Goal: Understand process/instructions

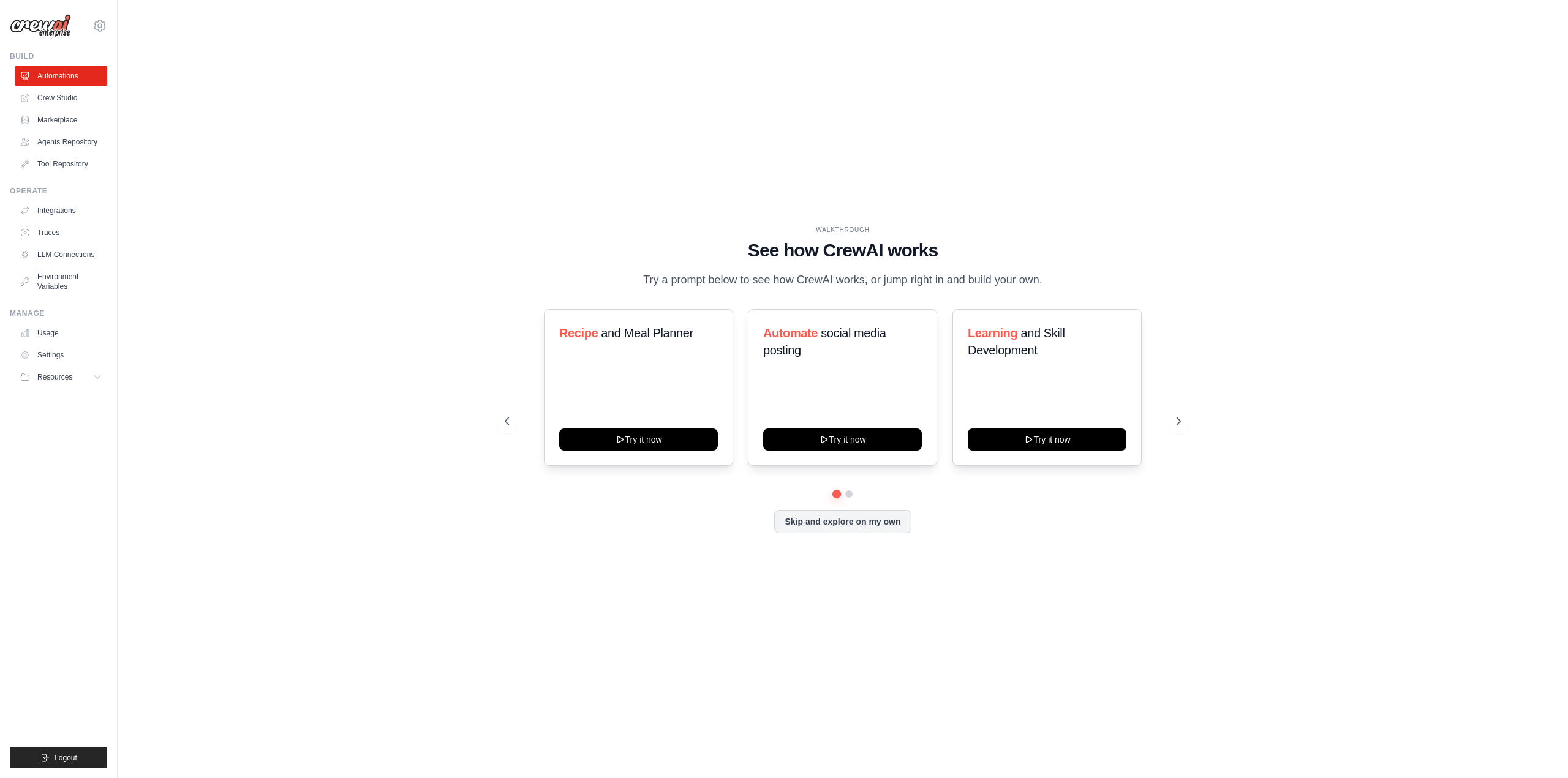
click at [363, 666] on div "WALKTHROUGH See how CrewAI works Try a prompt below to see how CrewAI works, or…" at bounding box center [843, 389] width 1411 height 753
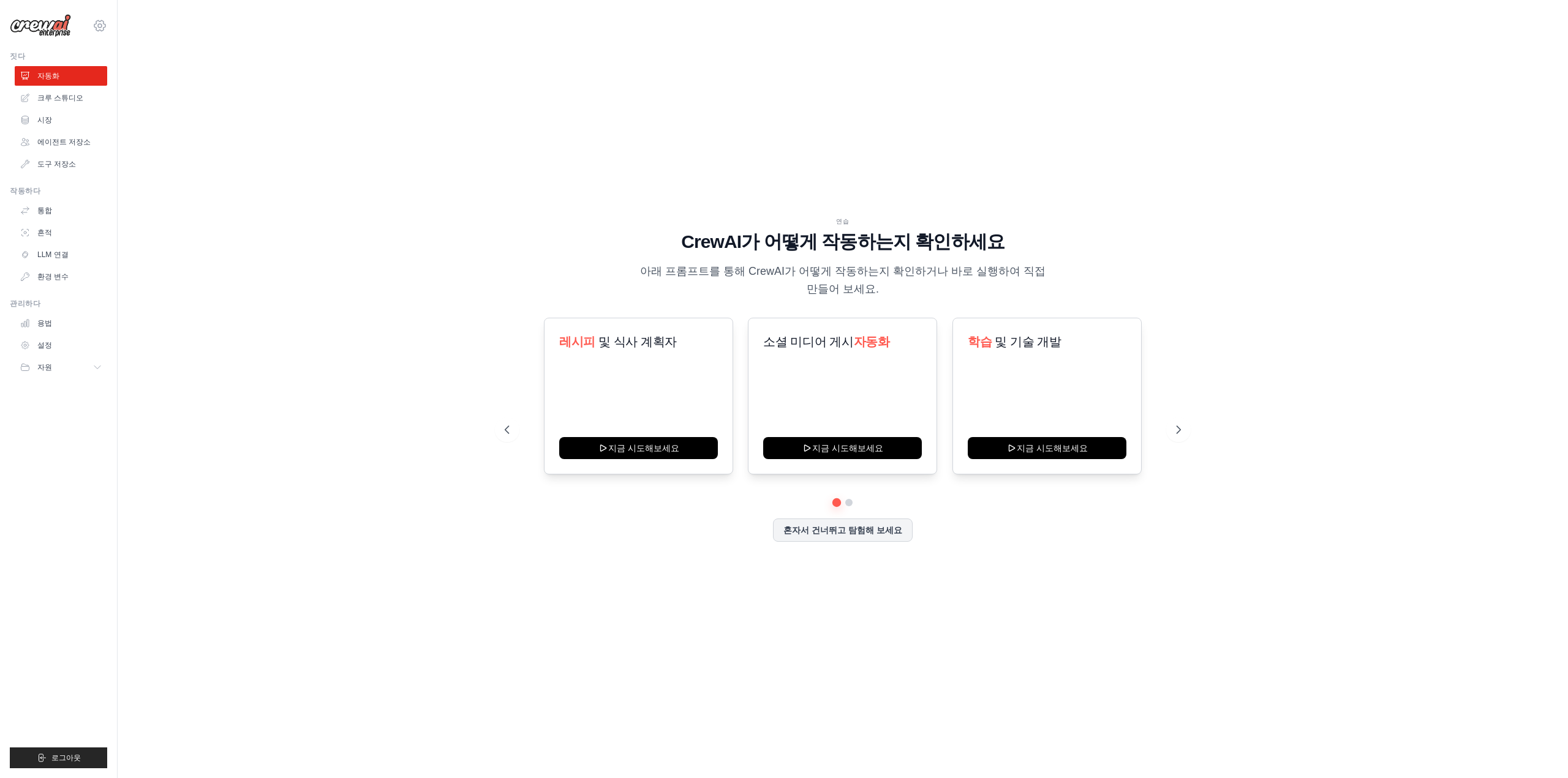
click at [95, 27] on icon at bounding box center [100, 26] width 15 height 15
click at [120, 75] on font "설정" at bounding box center [128, 76] width 17 height 10
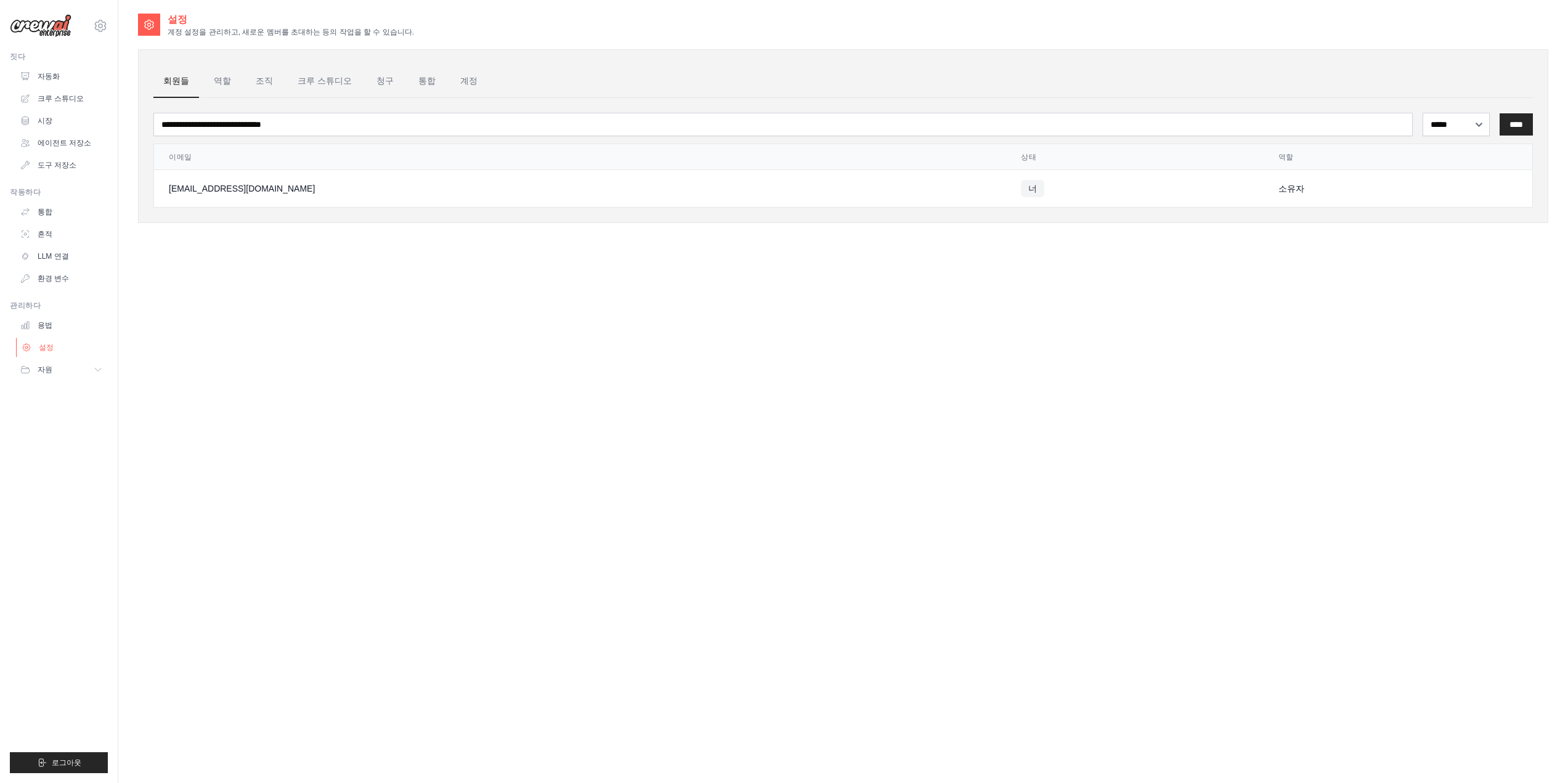
click at [68, 349] on link "설정" at bounding box center [63, 347] width 93 height 20
click at [67, 356] on link "Settings" at bounding box center [63, 357] width 93 height 20
click at [235, 80] on link "Roles" at bounding box center [235, 81] width 42 height 34
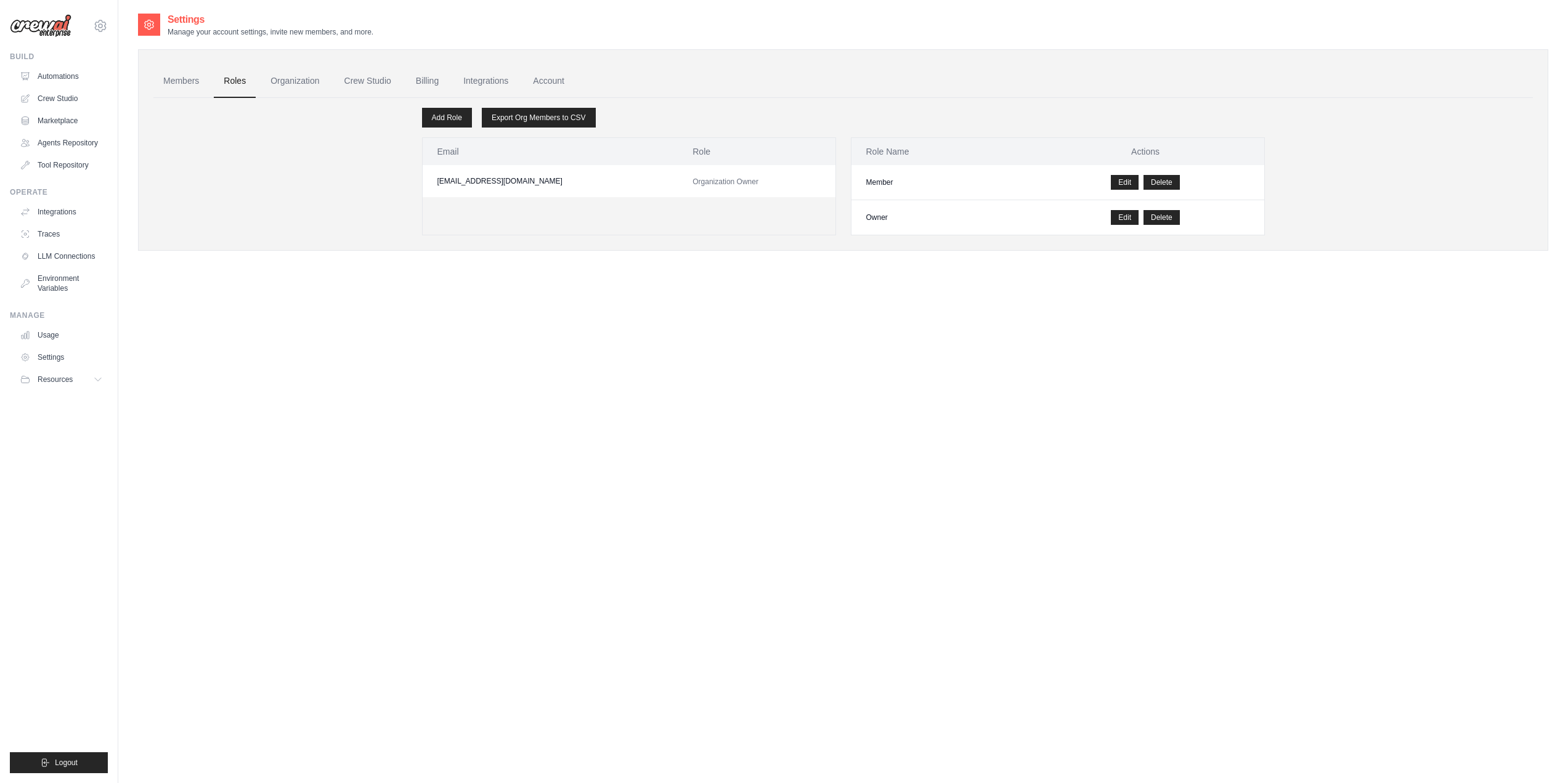
drag, startPoint x: 241, startPoint y: 355, endPoint x: 244, endPoint y: 364, distance: 9.5
click at [70, 75] on link "Automations" at bounding box center [63, 76] width 93 height 20
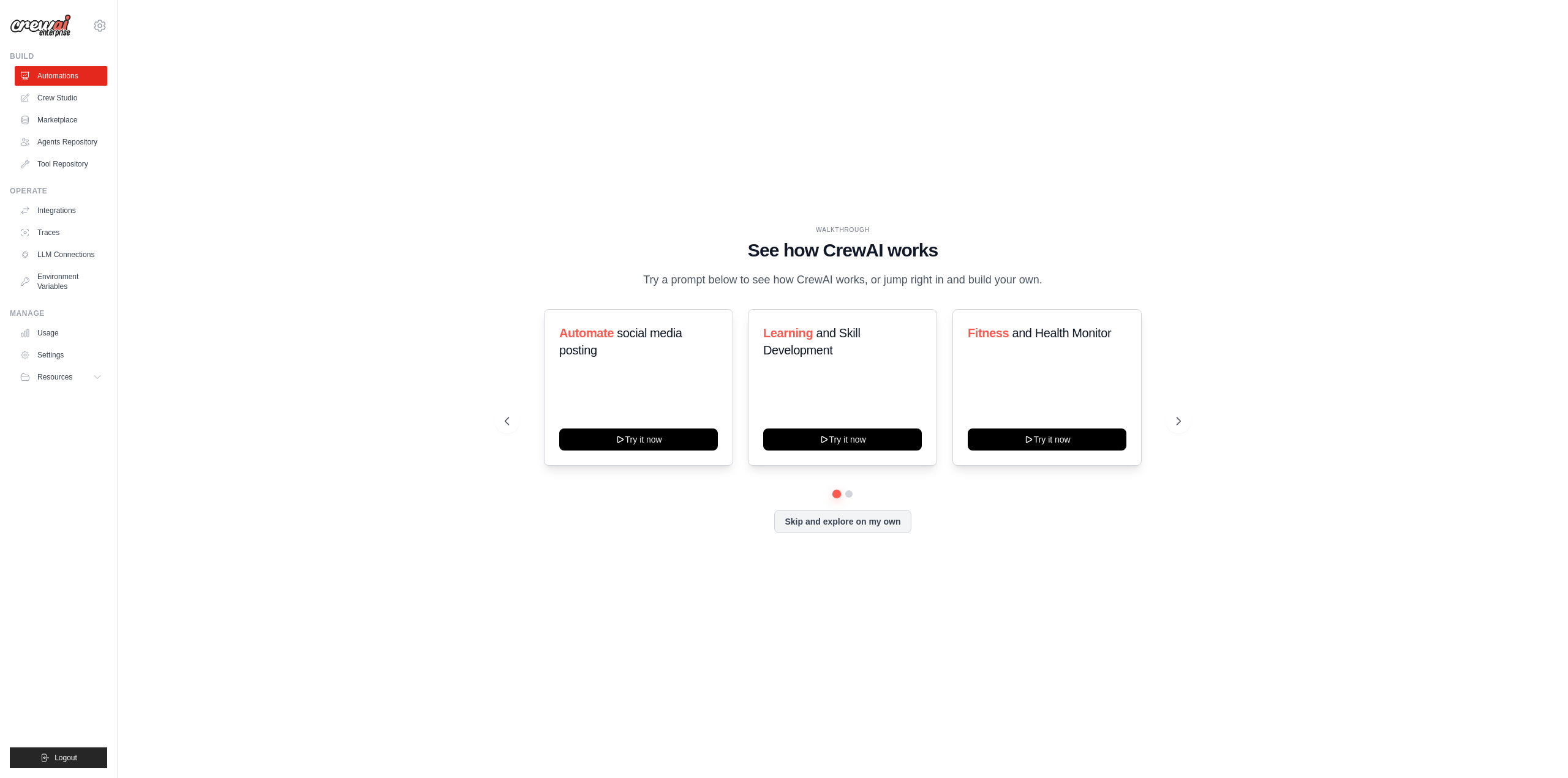
click at [484, 155] on div "WALKTHROUGH See how CrewAI works Try a prompt below to see how CrewAI works, or…" at bounding box center [843, 389] width 1411 height 753
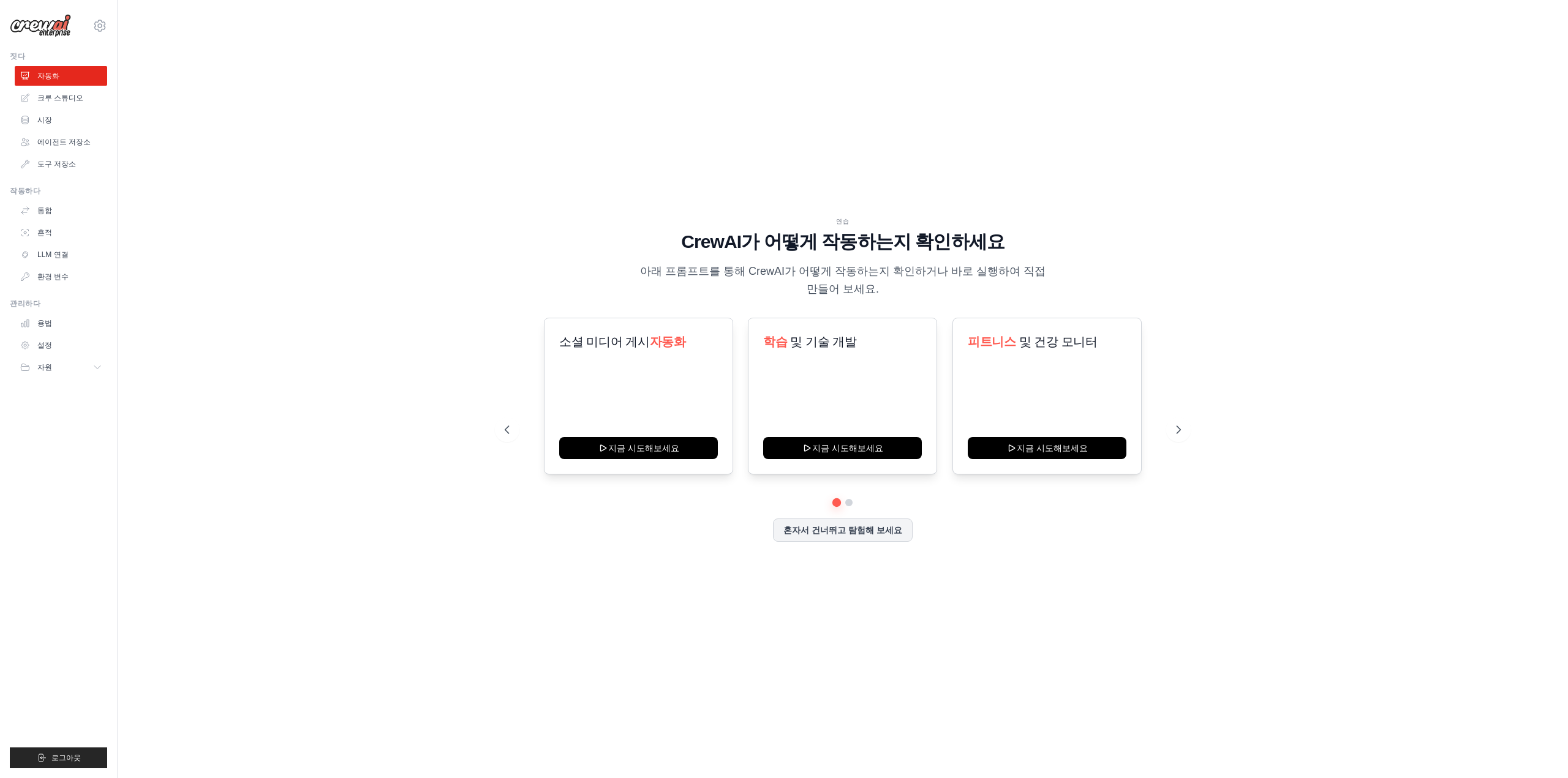
click at [277, 499] on div "연습 CrewAI가 어떻게 작동하는지 확인하세요 아래 프롬프트를 통해 CrewAI가 어떻게 작동하는지 확인하거나 바로 실행하여 직접 만들어 보…" at bounding box center [843, 389] width 1411 height 753
click at [47, 97] on font "크루 스튜디오" at bounding box center [62, 98] width 46 height 9
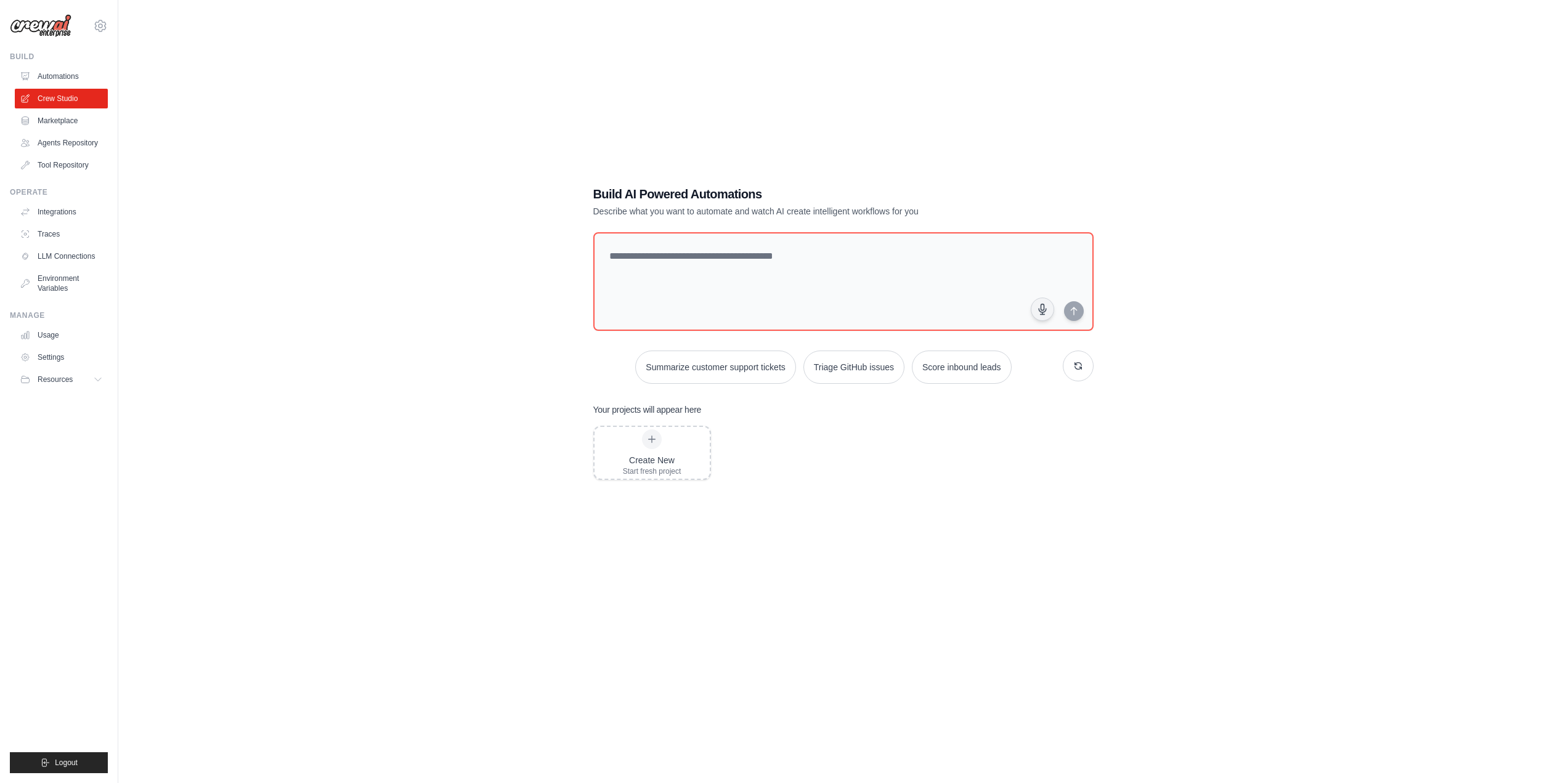
click at [1421, 110] on div "Build AI Powered Automations Describe what you want to automate and watch AI cr…" at bounding box center [843, 404] width 1410 height 783
click at [387, 223] on div "Build AI Powered Automations Describe what you want to automate and watch AI cr…" at bounding box center [843, 404] width 1410 height 783
click at [264, 164] on div "AI 기반 자동화 구축 자동화하려는 내용을 설명하고 AI가 지능형 워크플로를 생성하는 모습을 지켜보세요. 고객 지원 티켓 요약 GitHub 문…" at bounding box center [843, 404] width 1410 height 783
click at [48, 74] on font "자동화" at bounding box center [50, 76] width 22 height 9
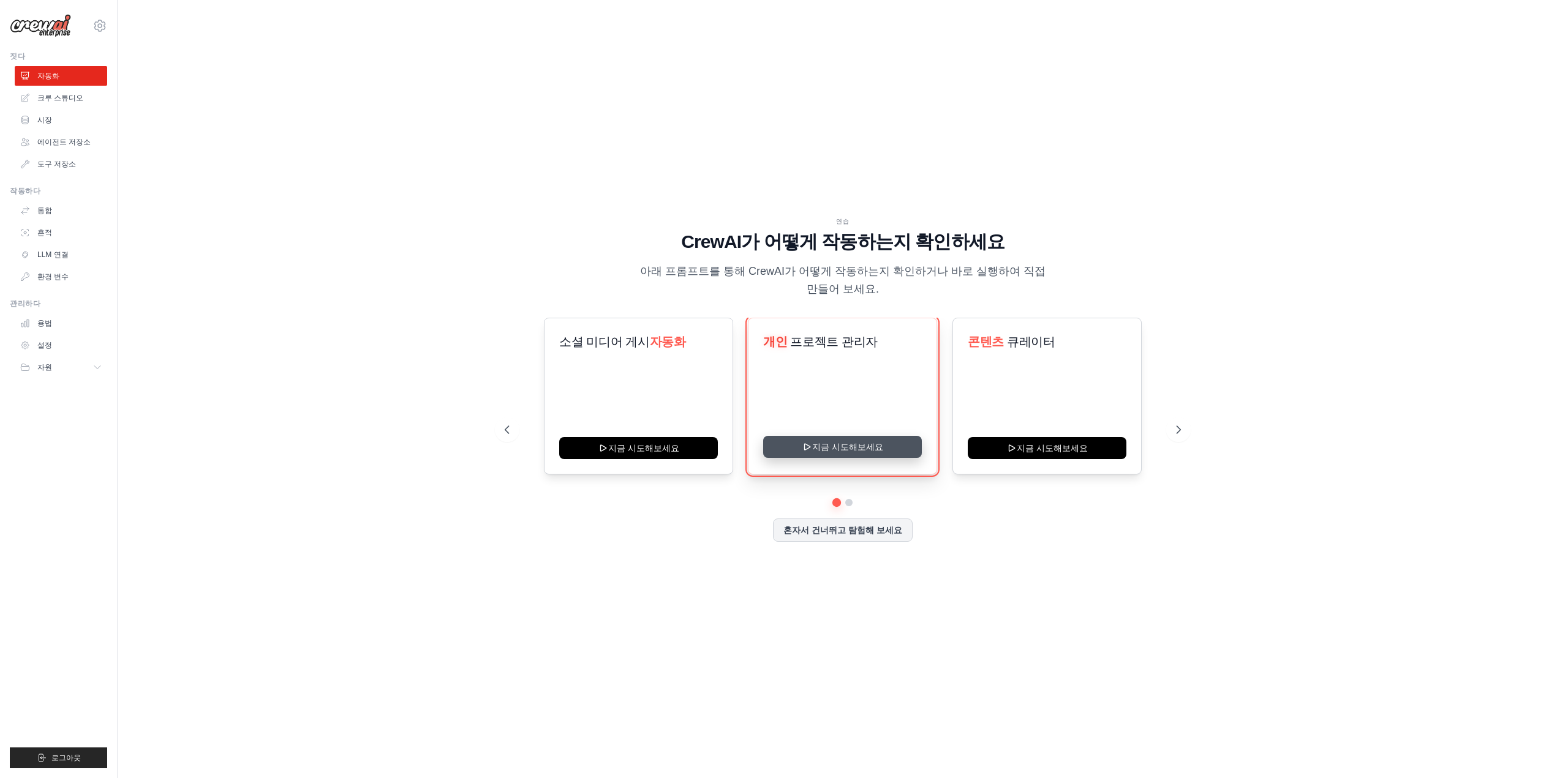
click at [799, 448] on button "지금 시도해보세요" at bounding box center [842, 447] width 159 height 22
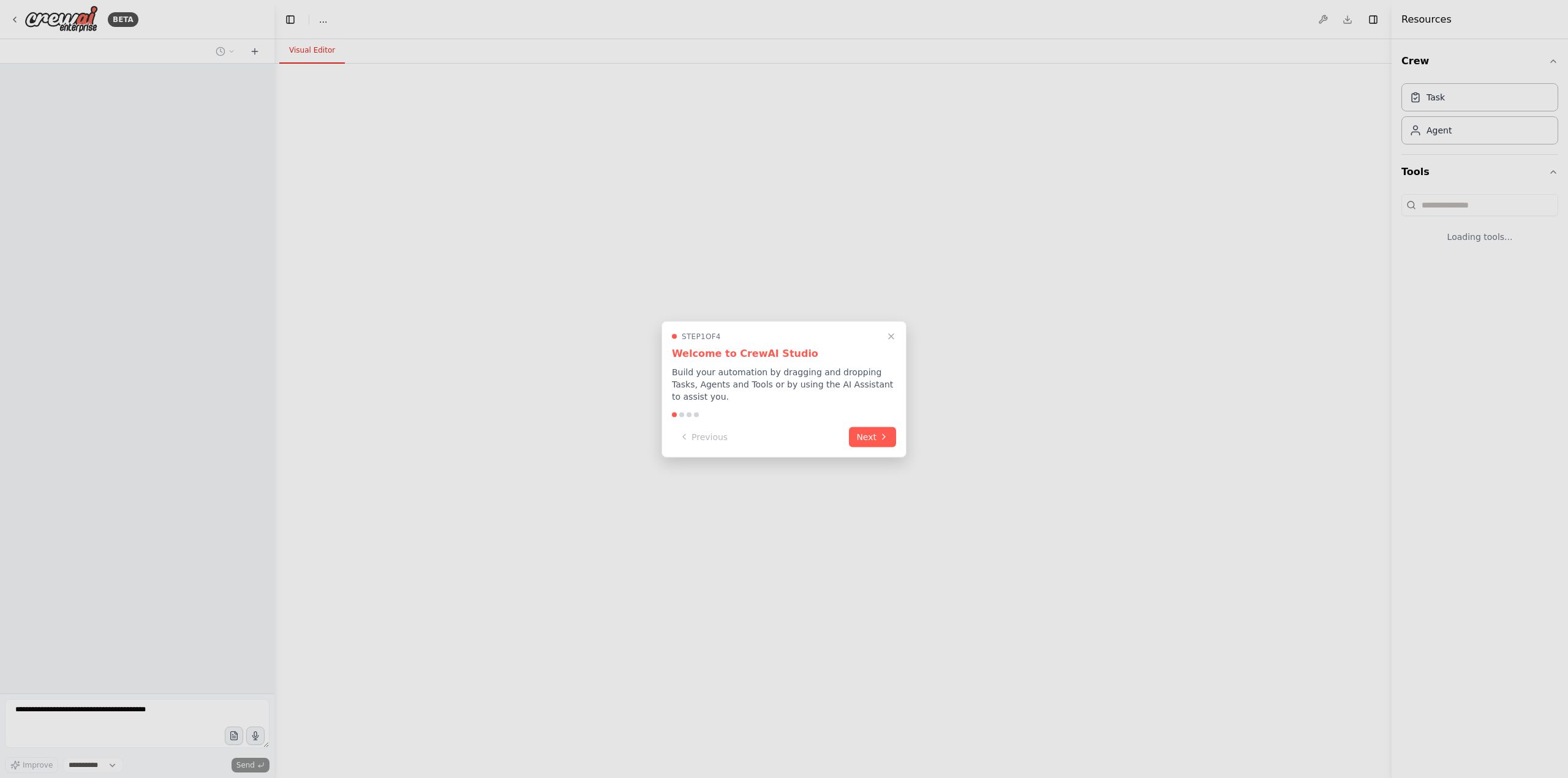
select select "****"
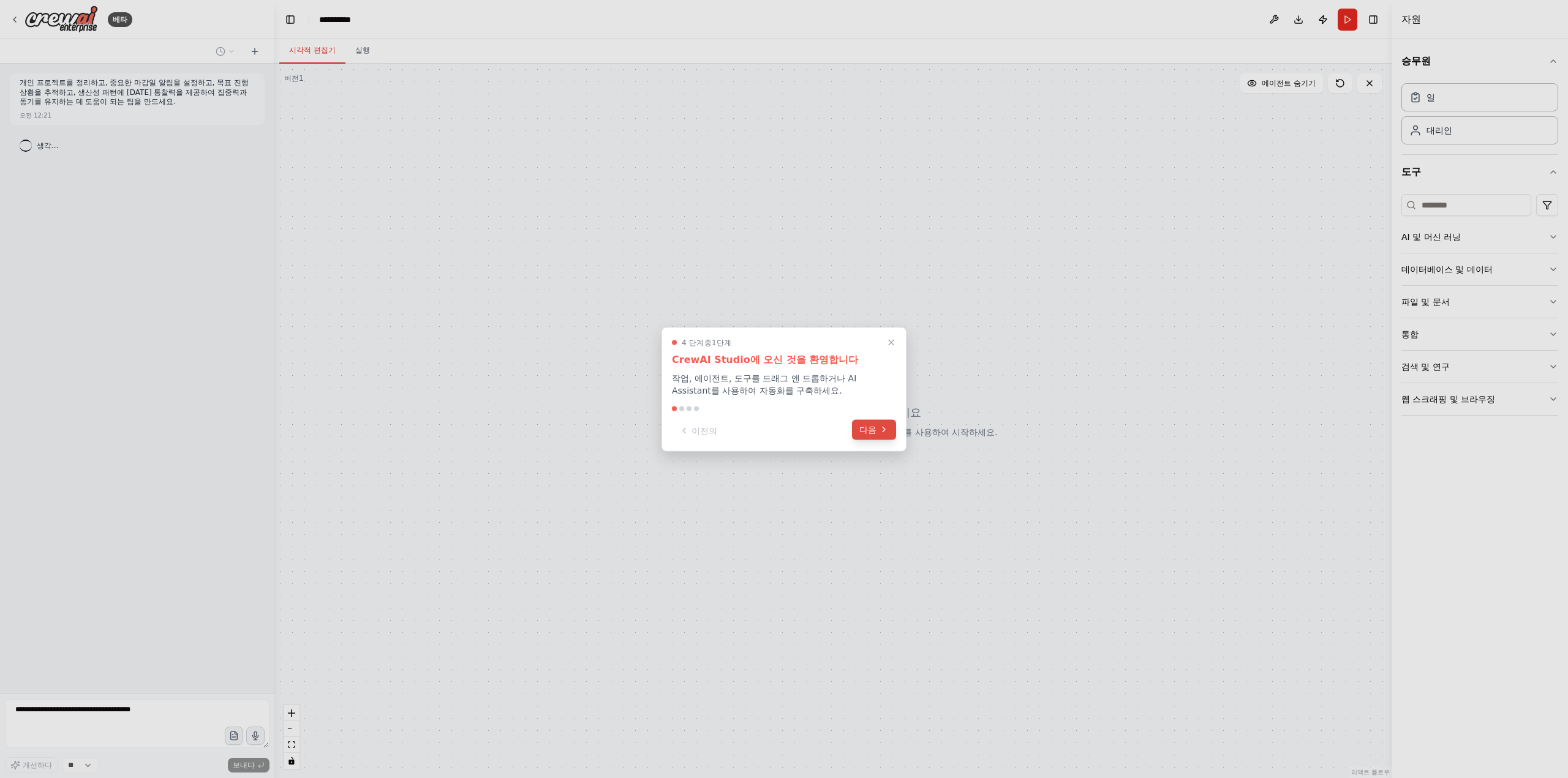
click at [877, 431] on button "다음" at bounding box center [873, 429] width 44 height 20
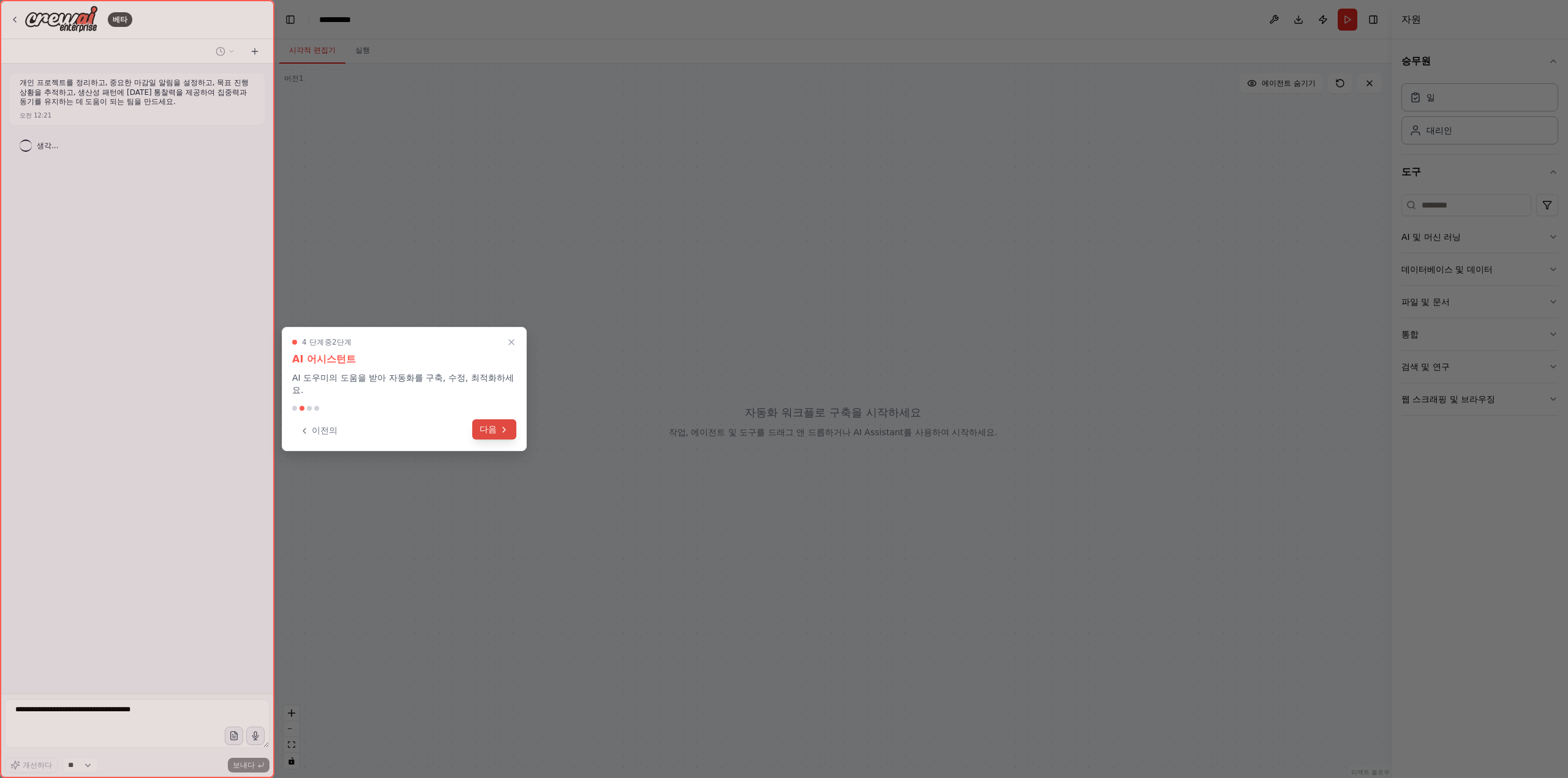
click at [505, 420] on button "다음" at bounding box center [493, 429] width 44 height 20
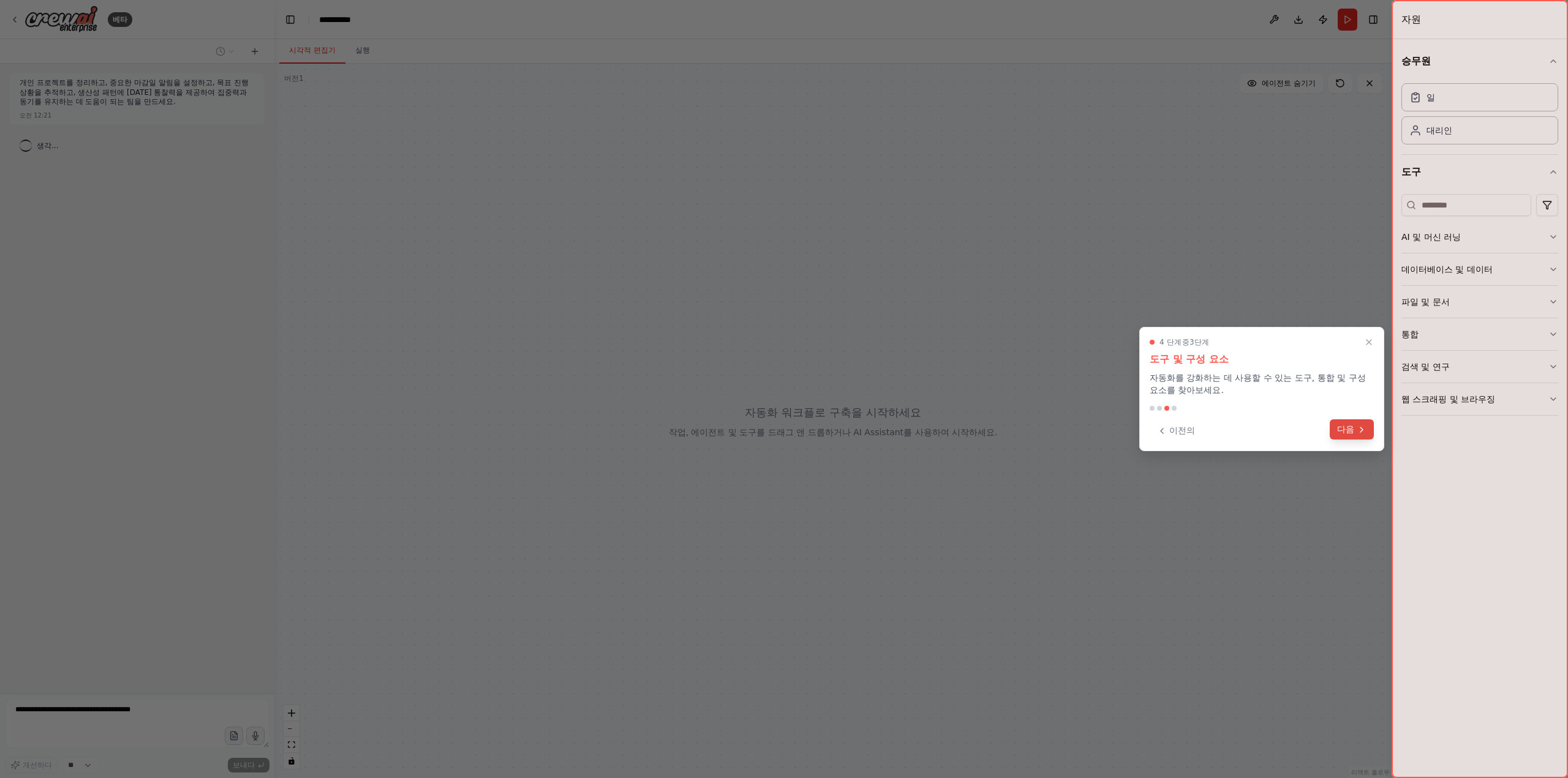
click at [1353, 429] on font "다음" at bounding box center [1345, 429] width 17 height 10
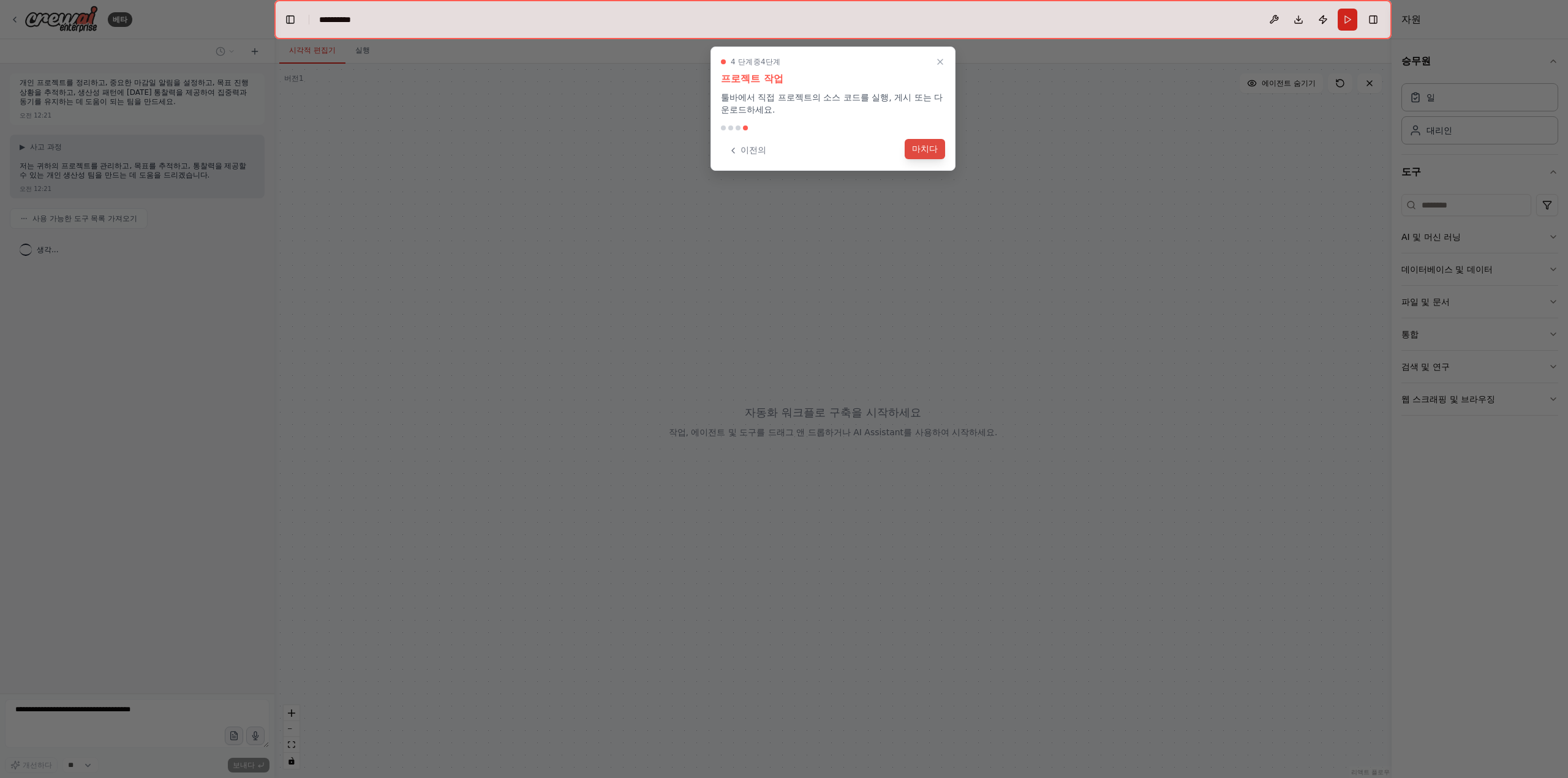
click at [917, 152] on font "마치다" at bounding box center [925, 149] width 26 height 10
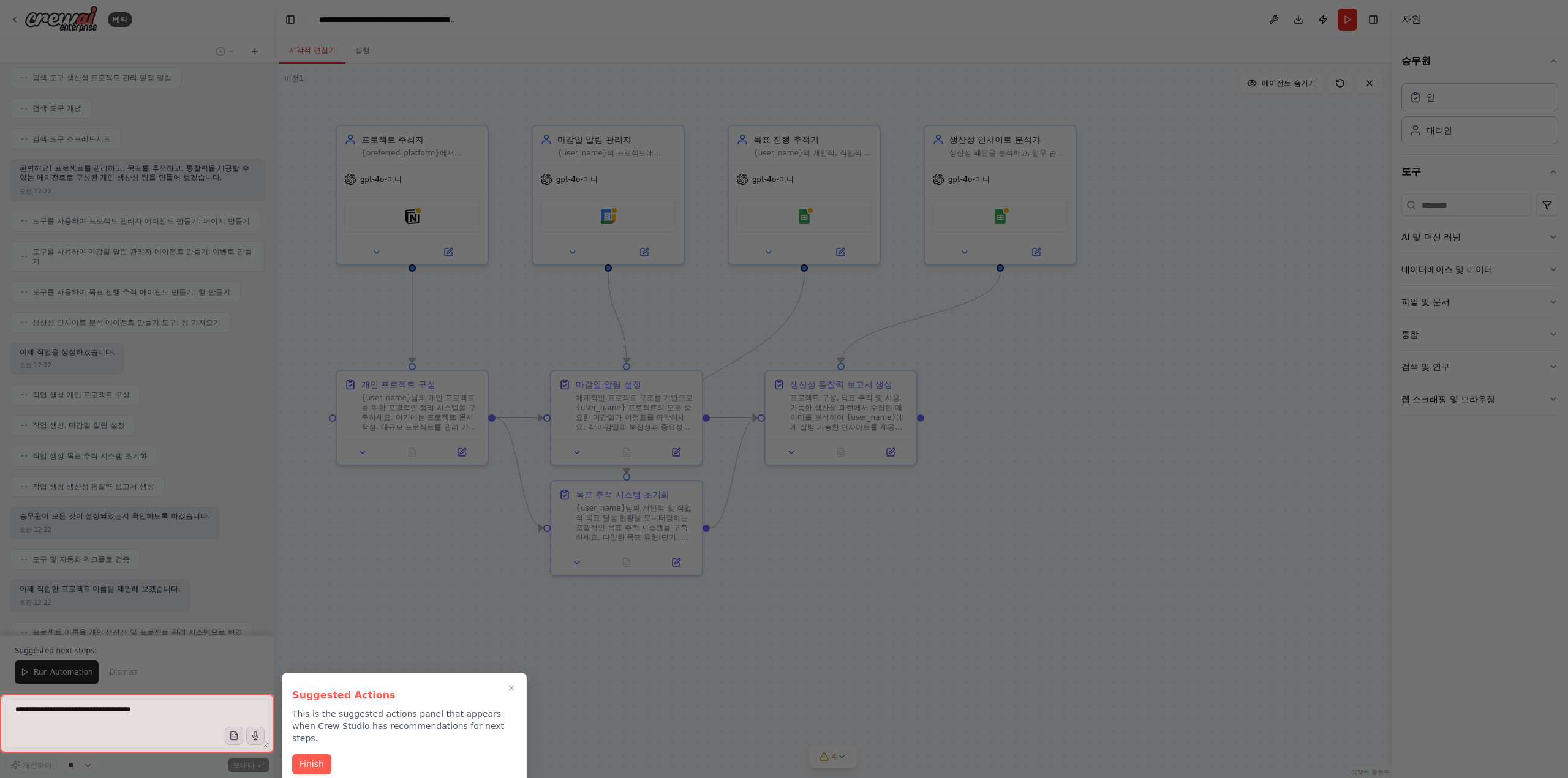
scroll to position [232, 0]
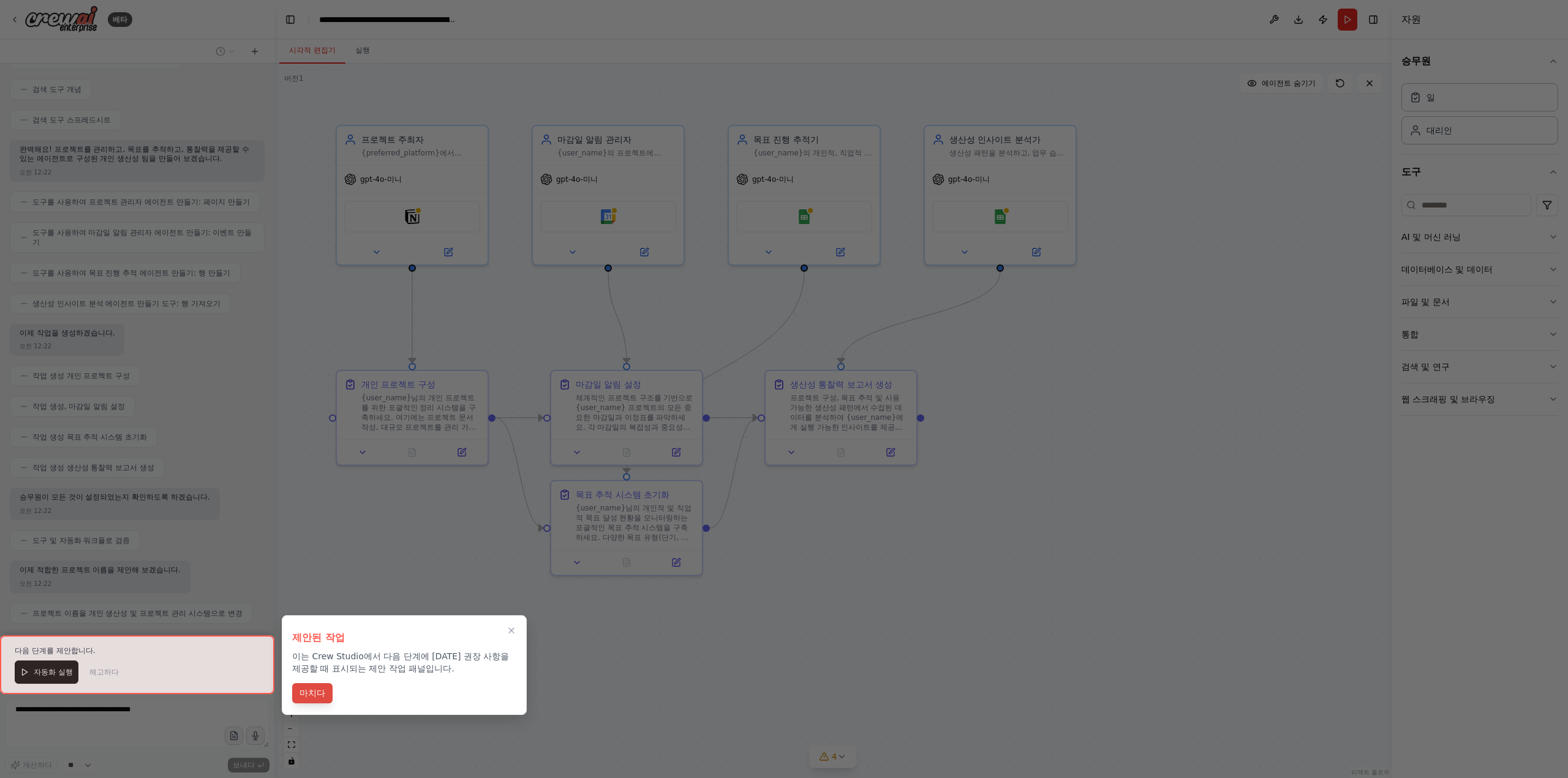
click at [309, 695] on font "마치다" at bounding box center [313, 693] width 26 height 10
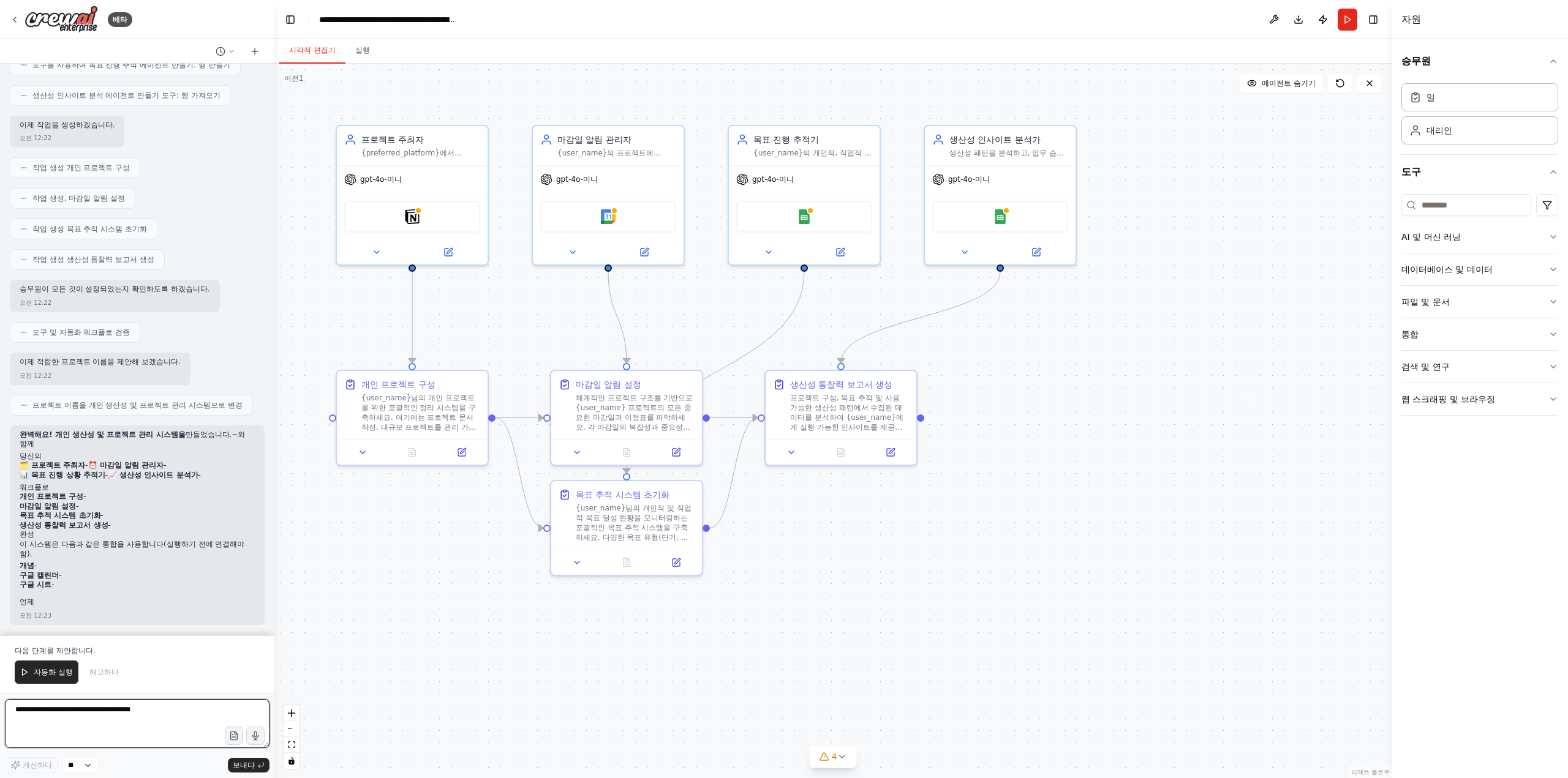
scroll to position [450, 0]
